Goal: Find specific page/section: Find specific page/section

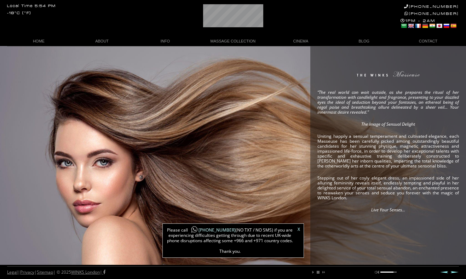
click at [402, 27] on link at bounding box center [403, 26] width 6 height 6
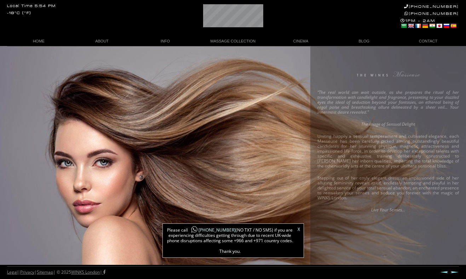
click at [402, 24] on link at bounding box center [403, 26] width 6 height 6
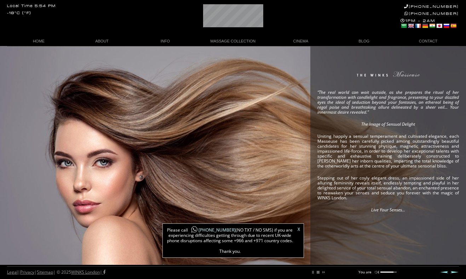
scroll to position [0, 15]
